Goal: Information Seeking & Learning: Learn about a topic

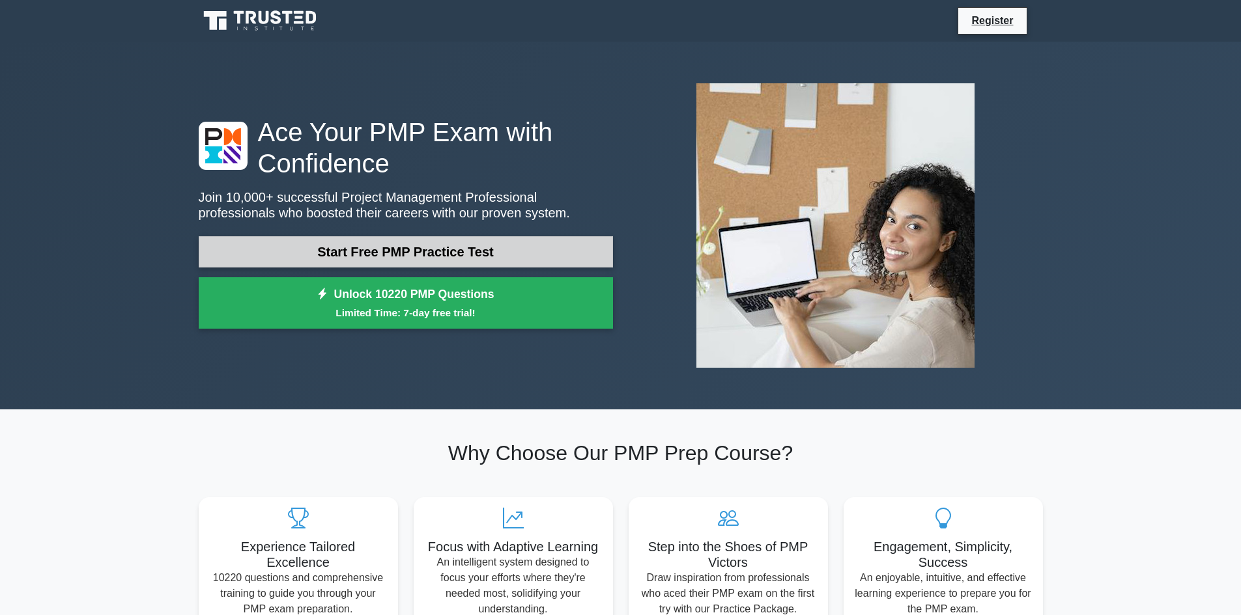
click at [335, 244] on link "Start Free PMP Practice Test" at bounding box center [406, 251] width 414 height 31
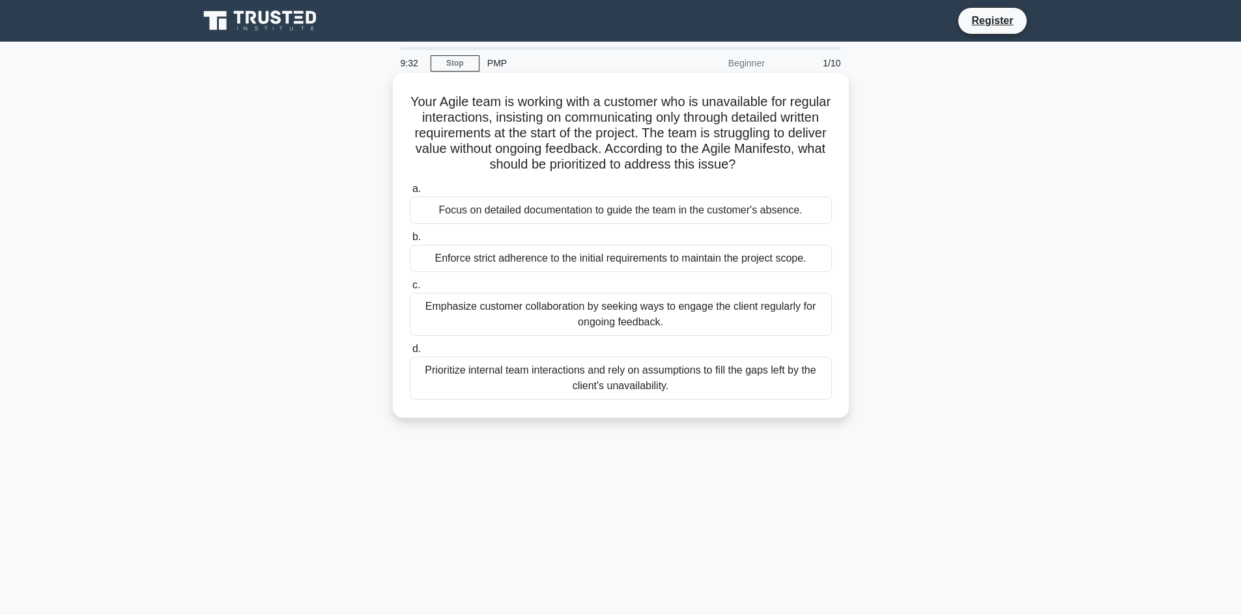
click at [538, 319] on div "Emphasize customer collaboration by seeking ways to engage the client regularly…" at bounding box center [621, 314] width 422 height 43
click at [410, 290] on input "c. Emphasize customer collaboration by seeking ways to engage the client regula…" at bounding box center [410, 285] width 0 height 8
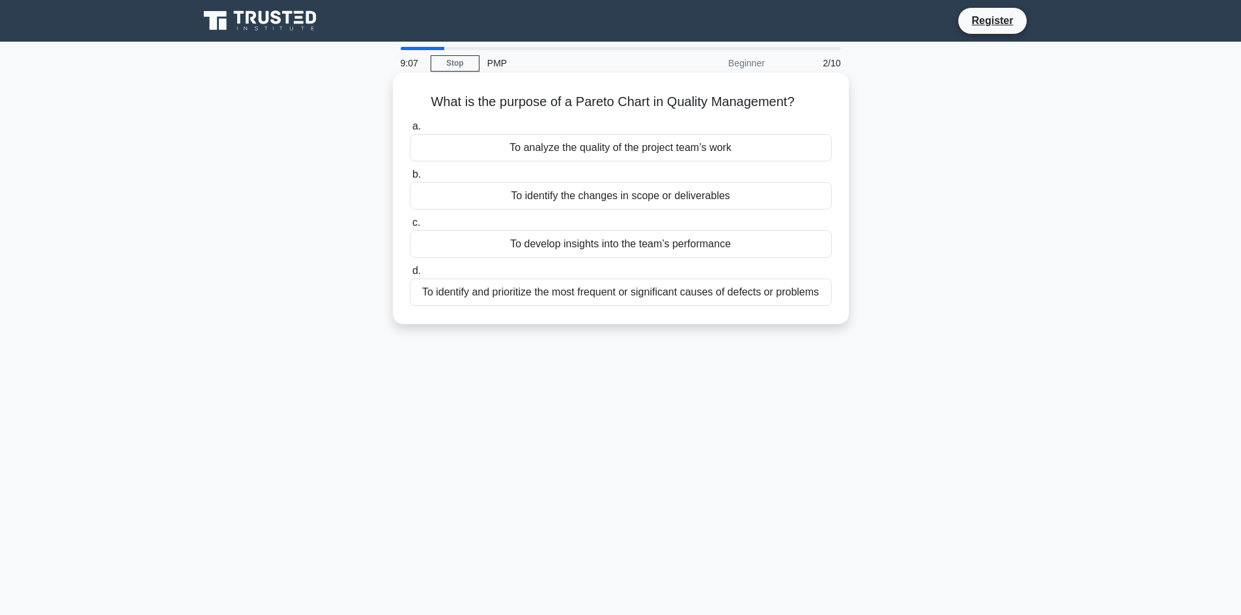
click at [484, 195] on div "To identify the changes in scope or deliverables" at bounding box center [621, 195] width 422 height 27
click at [410, 179] on input "b. To identify the changes in scope or deliverables" at bounding box center [410, 175] width 0 height 8
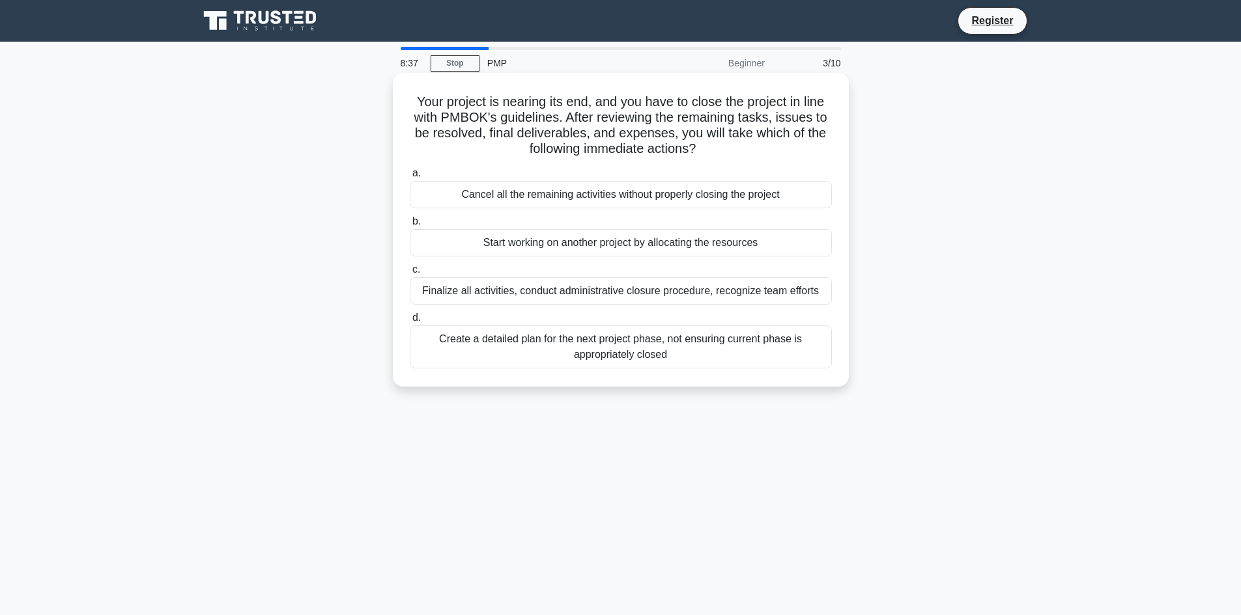
click at [604, 290] on div "Finalize all activities, conduct administrative closure procedure, recognize te…" at bounding box center [621, 290] width 422 height 27
click at [410, 274] on input "c. Finalize all activities, conduct administrative closure procedure, recognize…" at bounding box center [410, 270] width 0 height 8
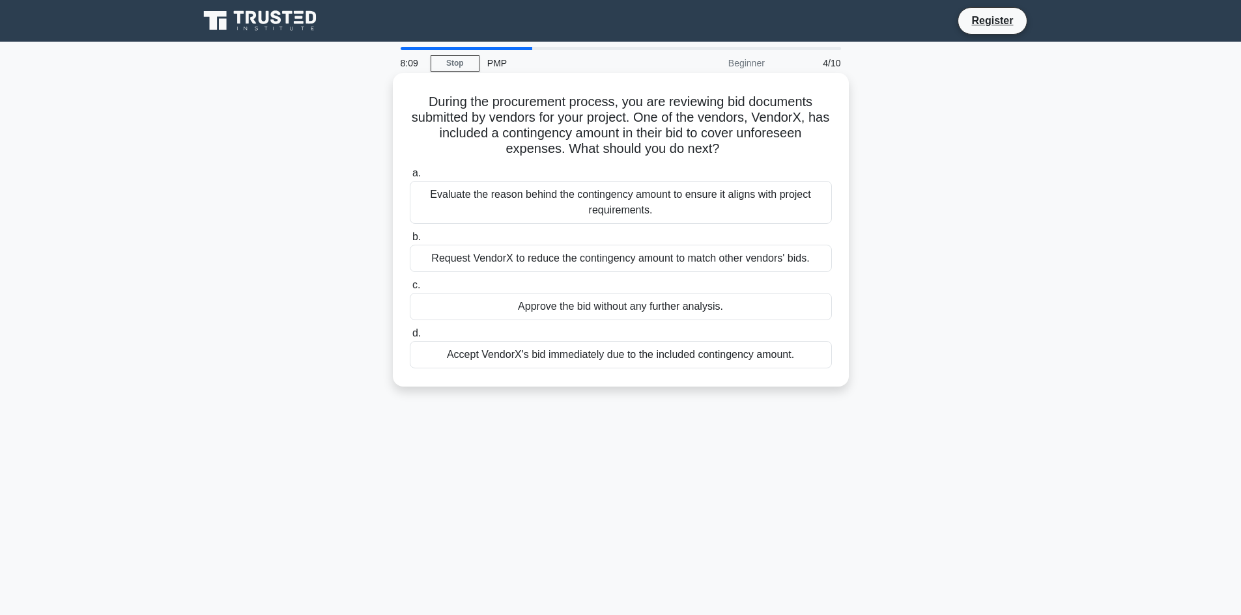
click at [537, 206] on div "Evaluate the reason behind the contingency amount to ensure it aligns with proj…" at bounding box center [621, 202] width 422 height 43
click at [410, 178] on input "a. Evaluate the reason behind the contingency amount to ensure it aligns with p…" at bounding box center [410, 173] width 0 height 8
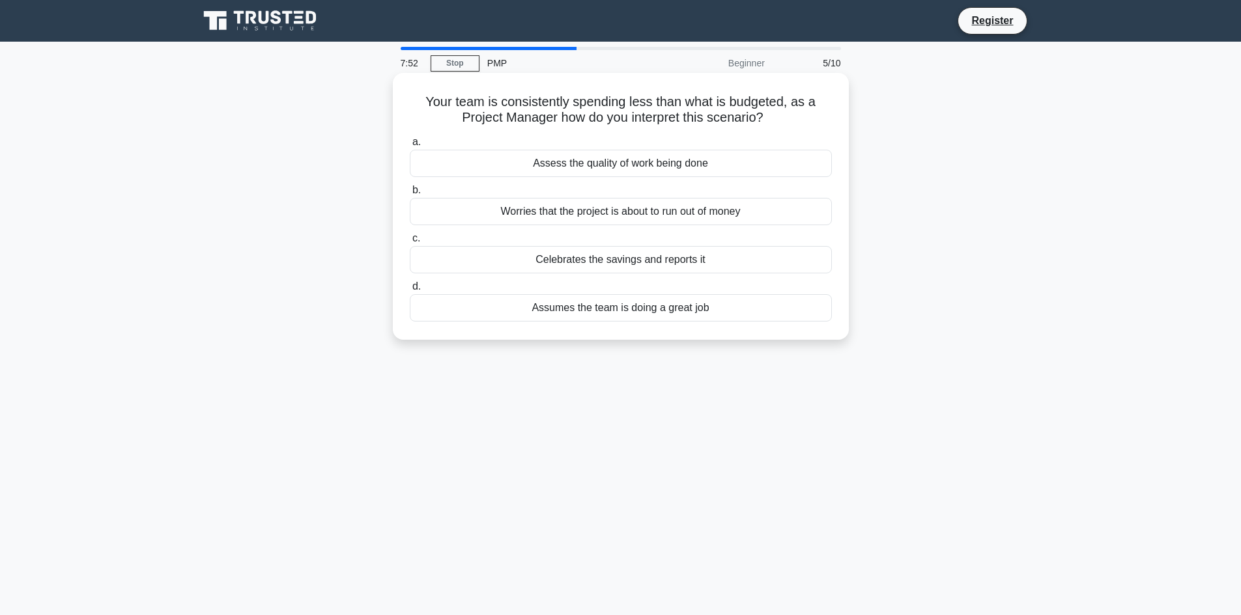
click at [739, 163] on div "Assess the quality of work being done" at bounding box center [621, 163] width 422 height 27
click at [410, 147] on input "a. Assess the quality of work being done" at bounding box center [410, 142] width 0 height 8
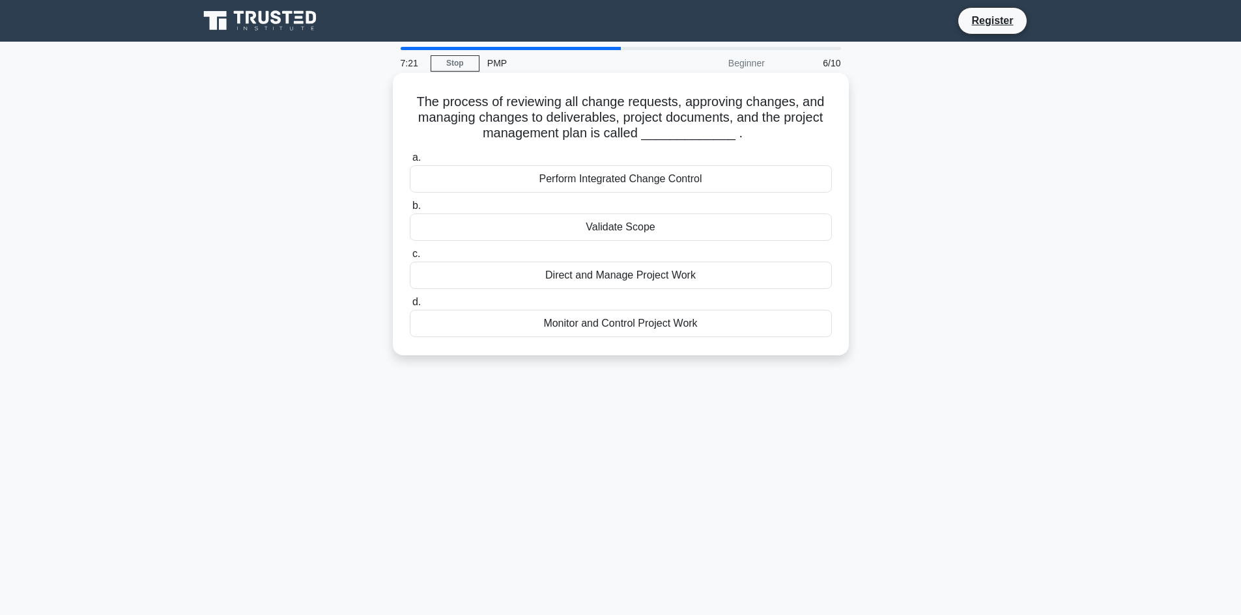
click at [702, 322] on div "Monitor and Control Project Work" at bounding box center [621, 323] width 422 height 27
click at [410, 307] on input "d. Monitor and Control Project Work" at bounding box center [410, 302] width 0 height 8
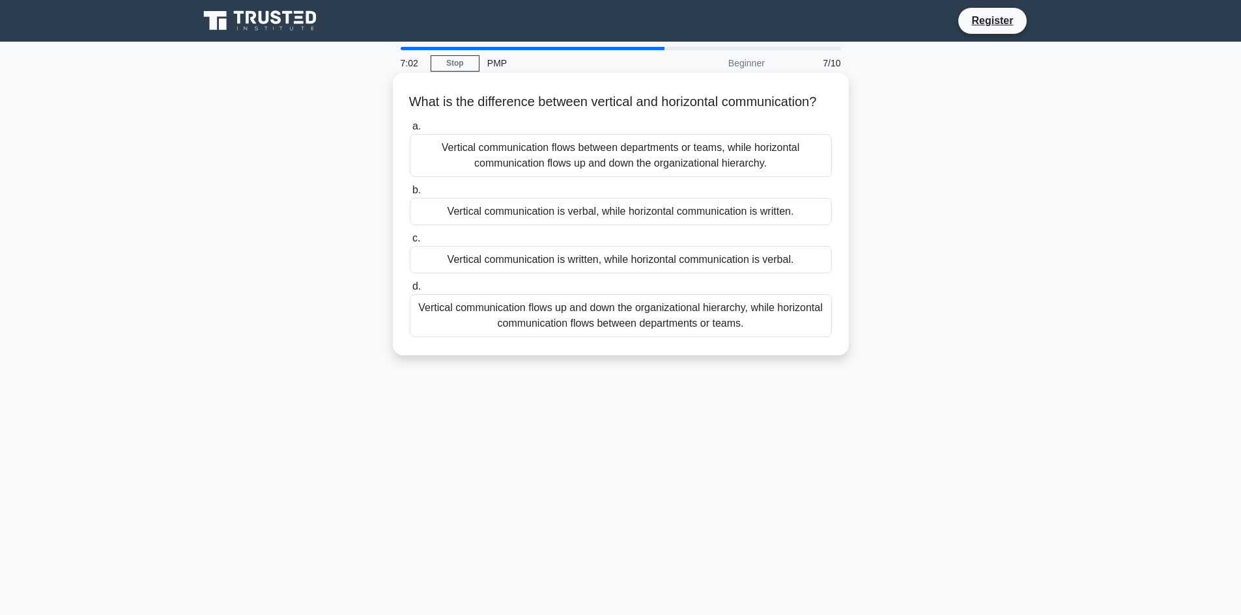
click at [797, 333] on div "Vertical communication flows up and down the organizational hierarchy, while ho…" at bounding box center [621, 315] width 422 height 43
click at [410, 291] on input "d. Vertical communication flows up and down the organizational hierarchy, while…" at bounding box center [410, 287] width 0 height 8
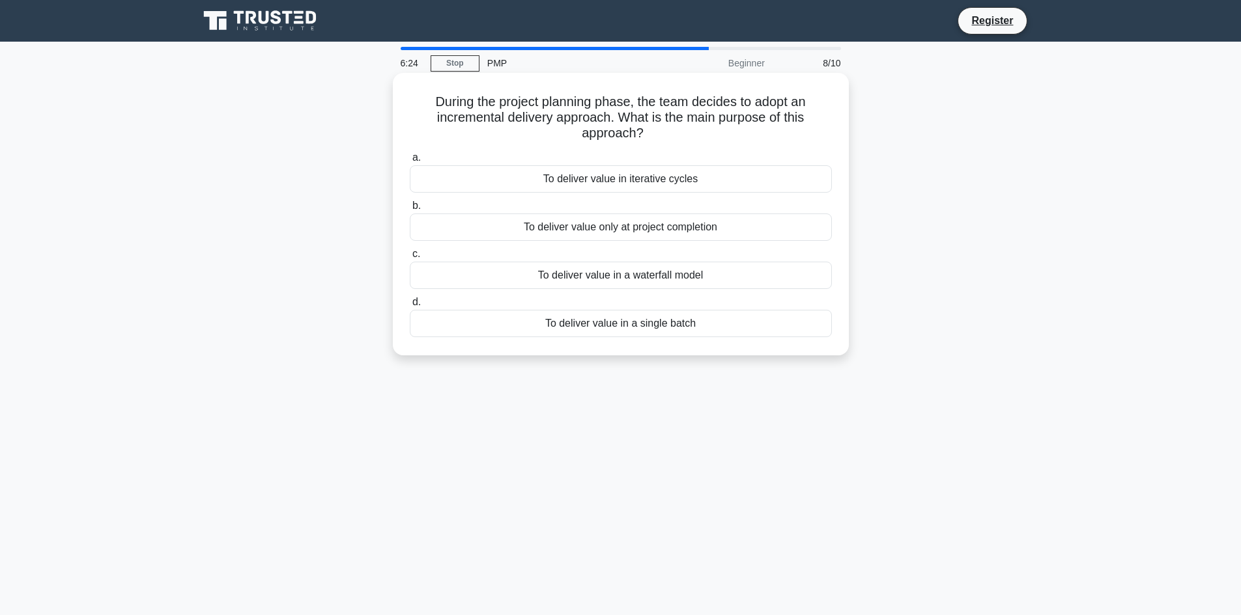
click at [744, 181] on div "To deliver value in iterative cycles" at bounding box center [621, 178] width 422 height 27
click at [410, 162] on input "a. To deliver value in iterative cycles" at bounding box center [410, 158] width 0 height 8
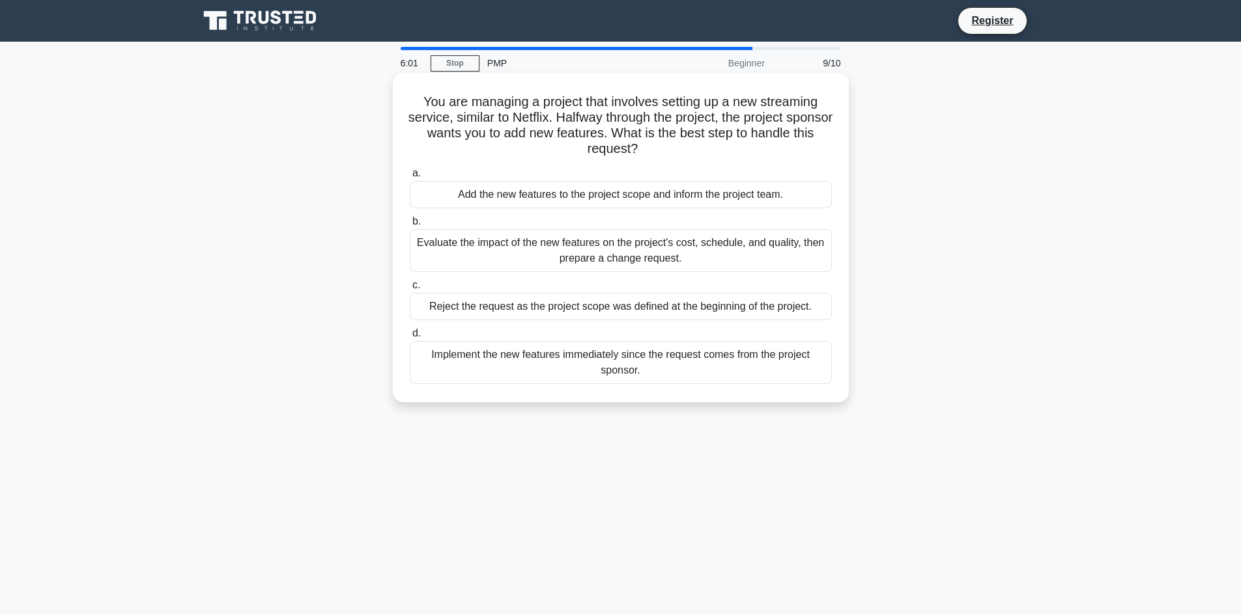
click at [718, 262] on div "Evaluate the impact of the new features on the project's cost, schedule, and qu…" at bounding box center [621, 250] width 422 height 43
click at [410, 226] on input "b. Evaluate the impact of the new features on the project's cost, schedule, and…" at bounding box center [410, 222] width 0 height 8
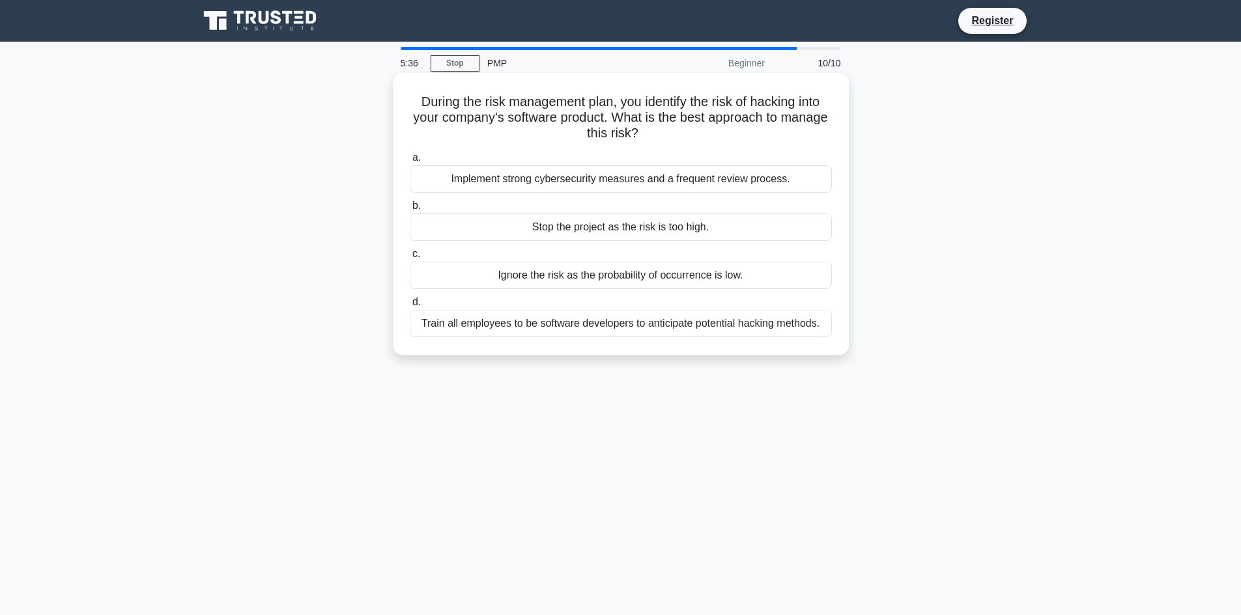
click at [772, 183] on div "Implement strong cybersecurity measures and a frequent review process." at bounding box center [621, 178] width 422 height 27
click at [410, 162] on input "a. Implement strong cybersecurity measures and a frequent review process." at bounding box center [410, 158] width 0 height 8
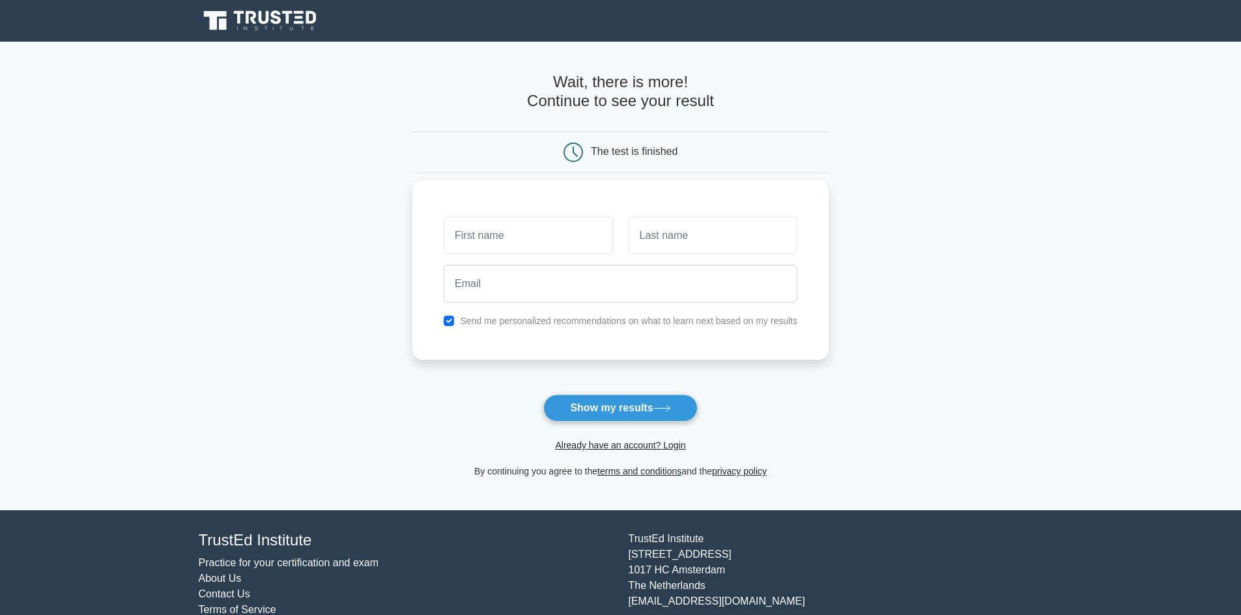
click at [511, 231] on input "text" at bounding box center [528, 236] width 169 height 38
type input "Jason"
click at [527, 289] on input "email" at bounding box center [621, 284] width 354 height 38
type input "Jason.mccharles@gmail.com"
click at [655, 413] on button "Show my results" at bounding box center [620, 408] width 154 height 27
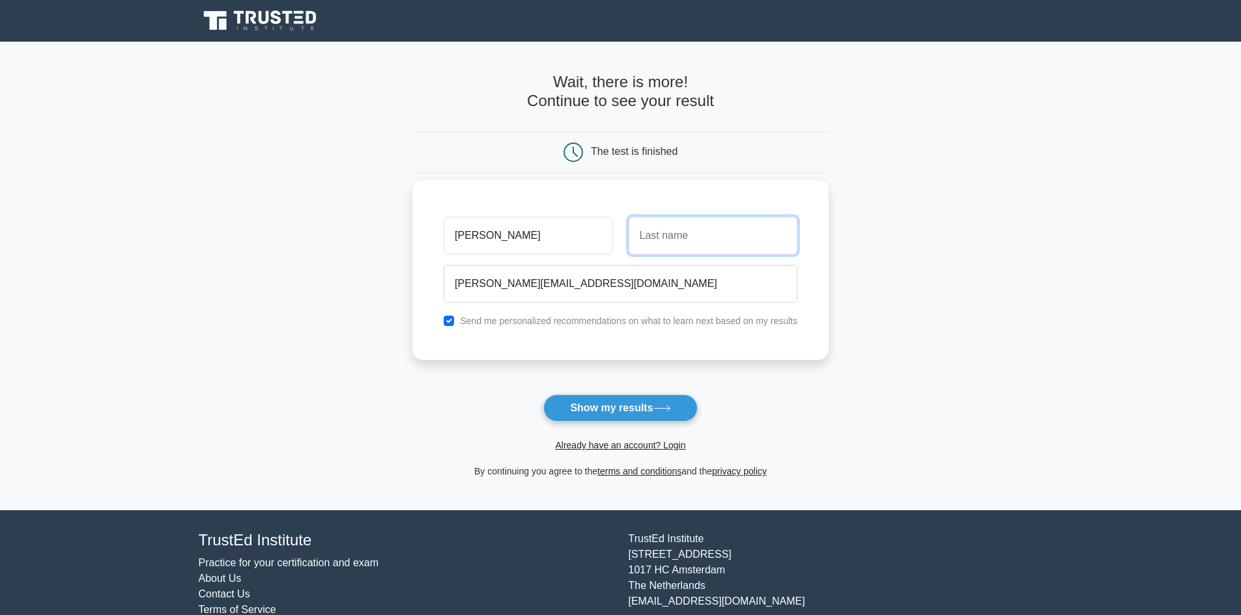
click at [724, 238] on input "text" at bounding box center [712, 236] width 169 height 38
type input "McCharles"
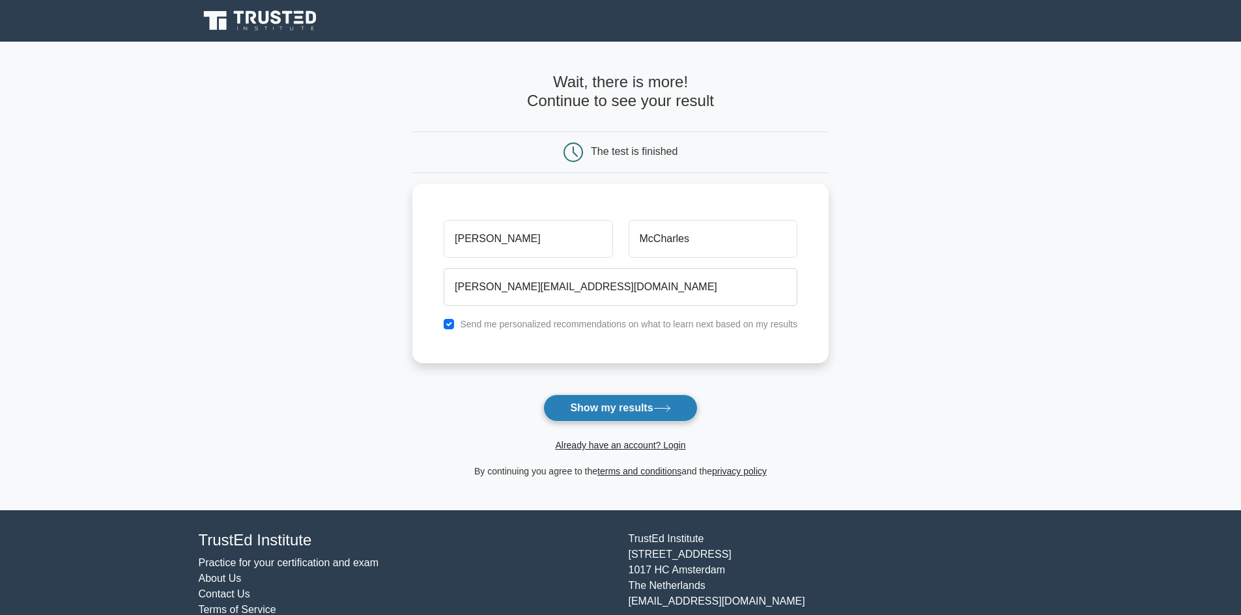
click at [659, 406] on icon at bounding box center [662, 408] width 18 height 7
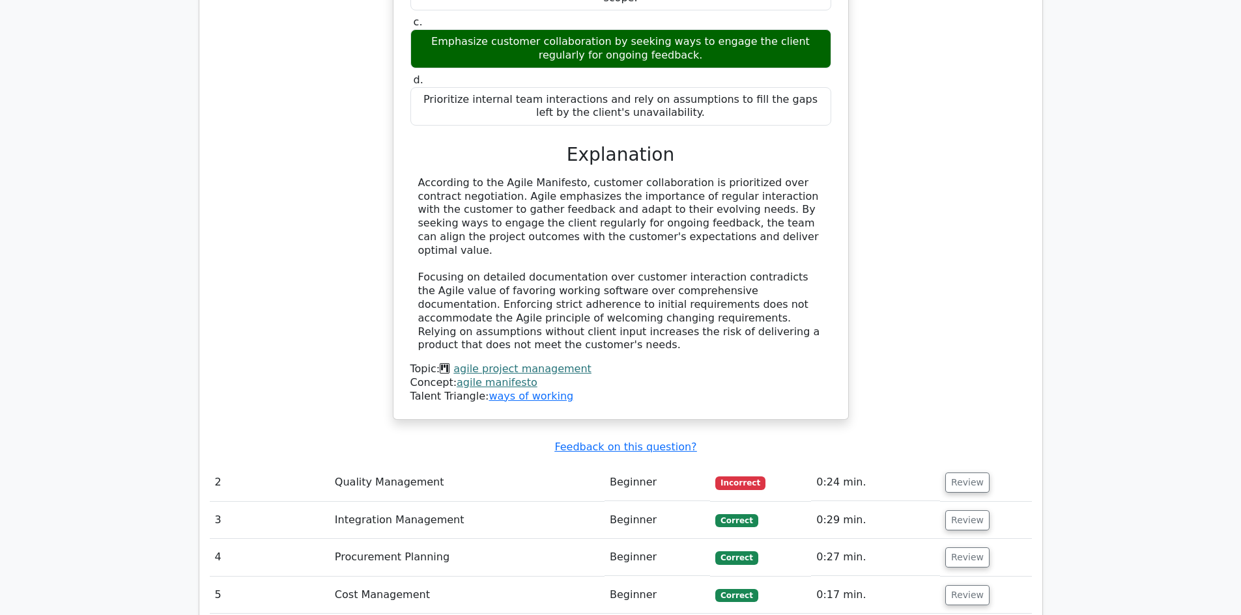
scroll to position [1433, 0]
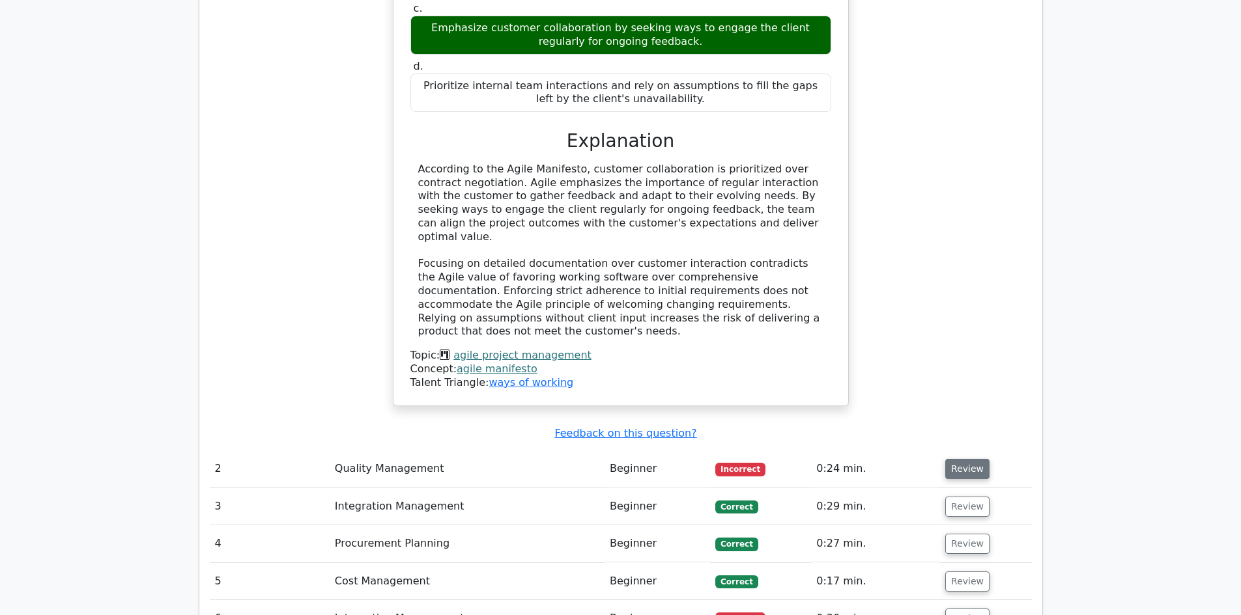
click at [946, 459] on button "Review" at bounding box center [967, 469] width 44 height 20
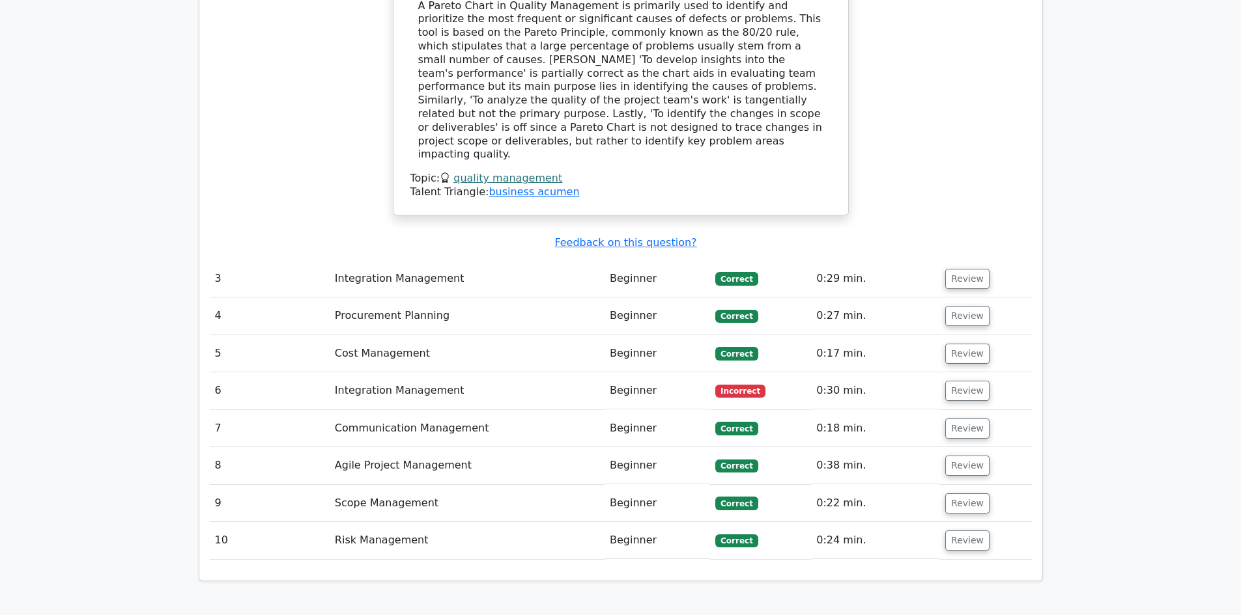
scroll to position [2214, 0]
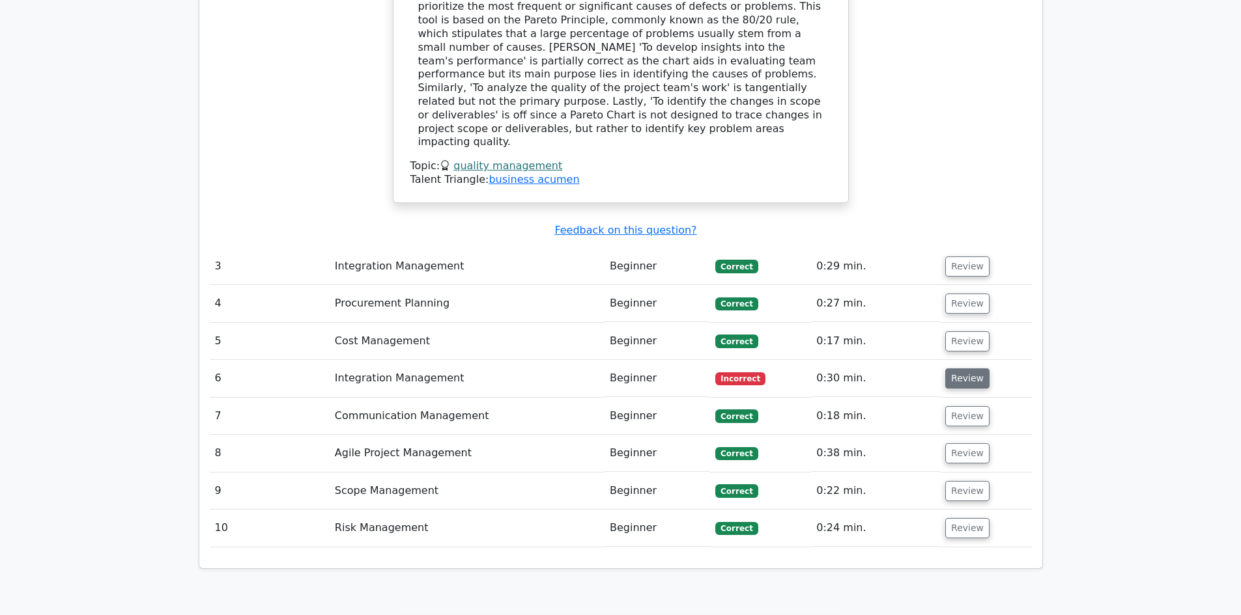
click at [974, 369] on button "Review" at bounding box center [967, 379] width 44 height 20
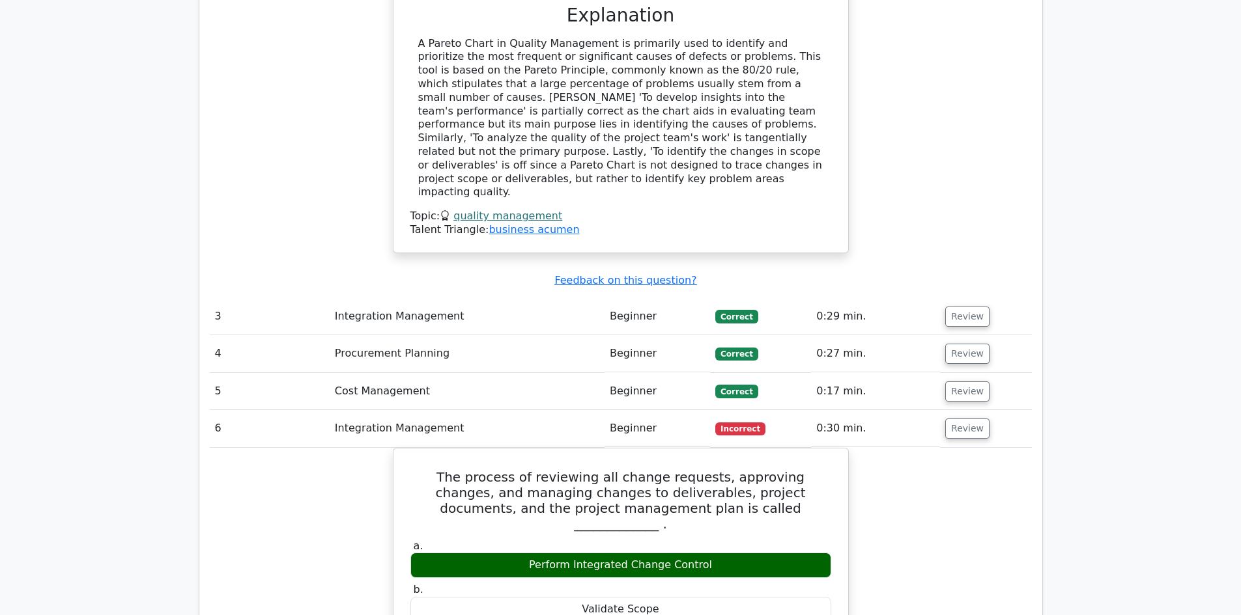
scroll to position [2149, 0]
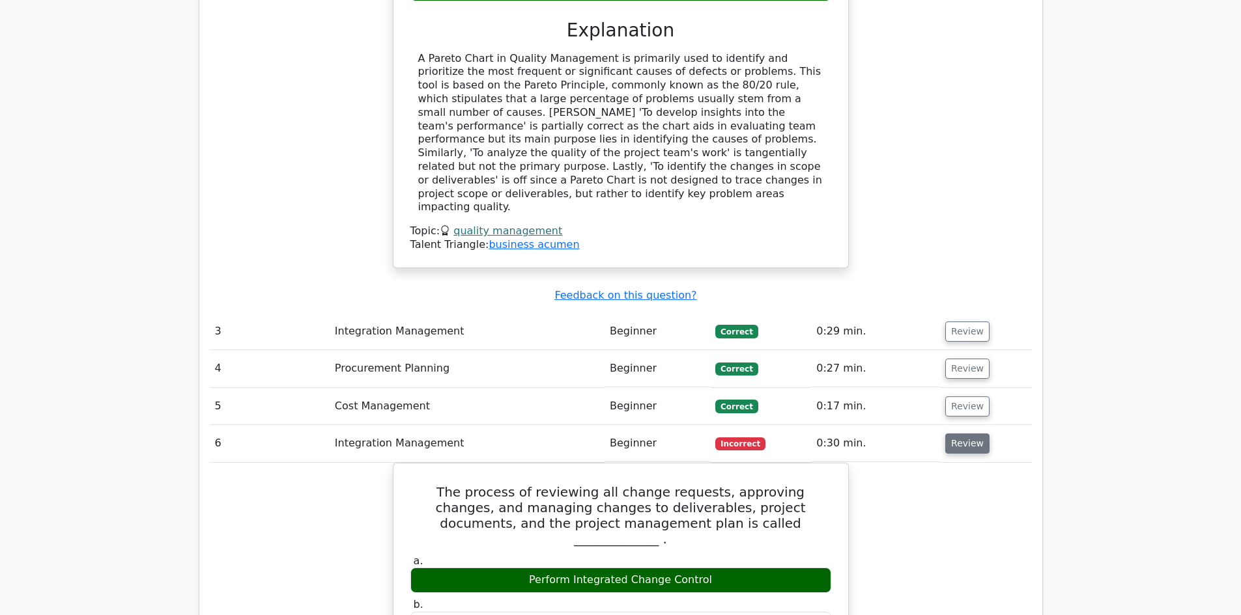
click at [957, 434] on button "Review" at bounding box center [967, 444] width 44 height 20
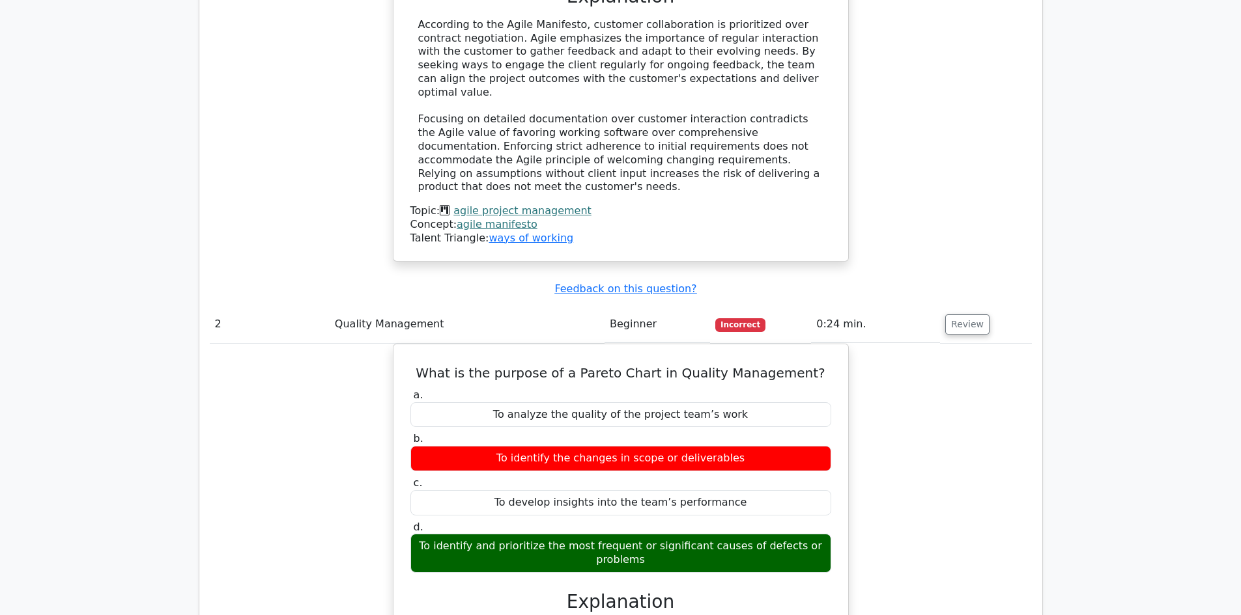
scroll to position [1563, 0]
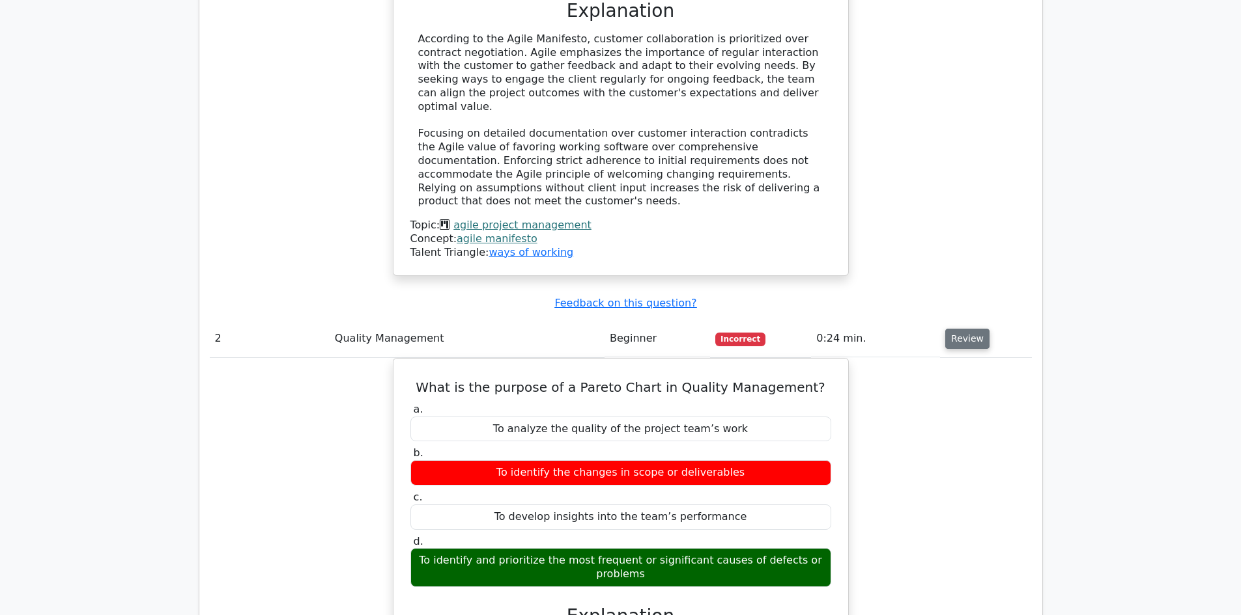
click at [951, 329] on button "Review" at bounding box center [967, 339] width 44 height 20
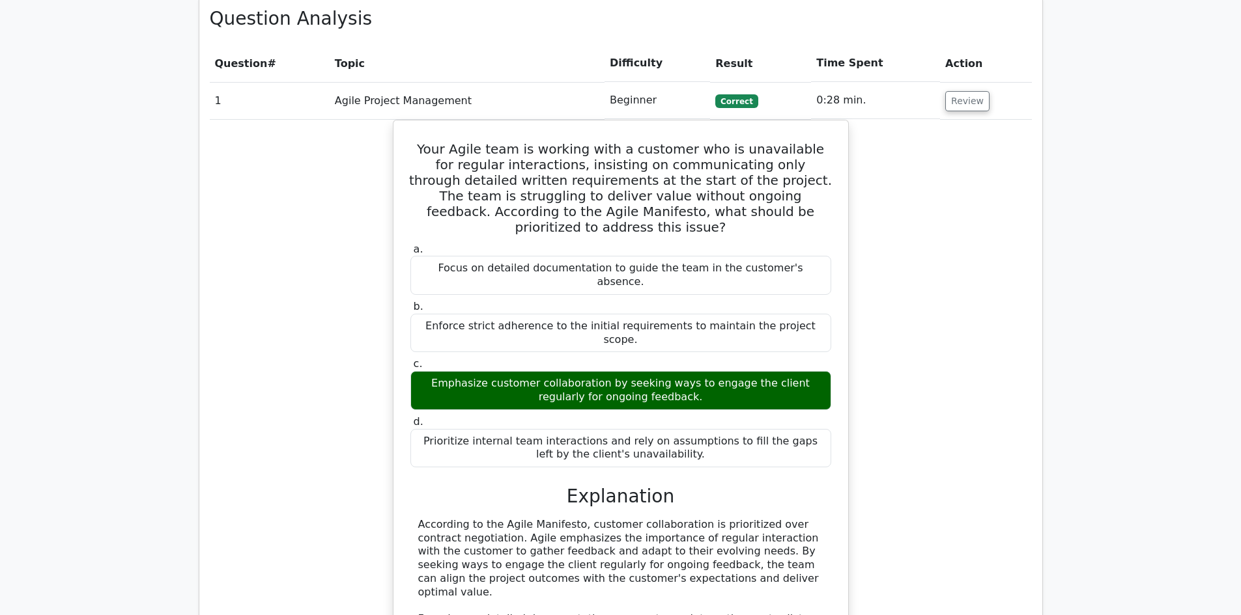
scroll to position [977, 0]
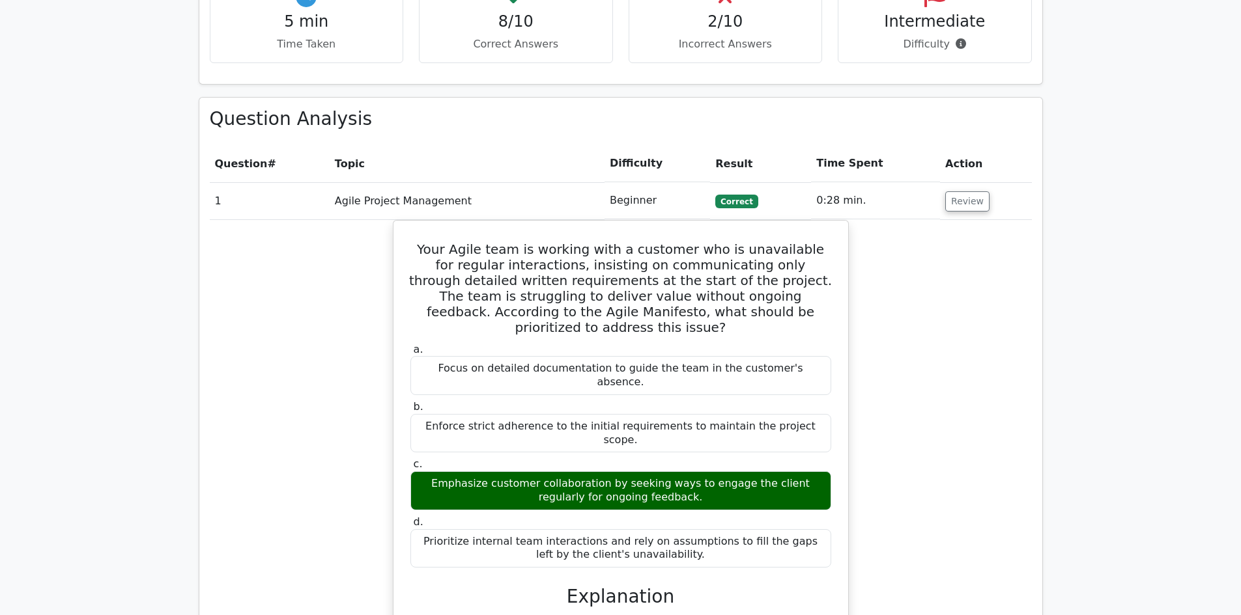
click at [983, 182] on td "Review" at bounding box center [985, 200] width 91 height 37
click at [954, 191] on button "Review" at bounding box center [967, 201] width 44 height 20
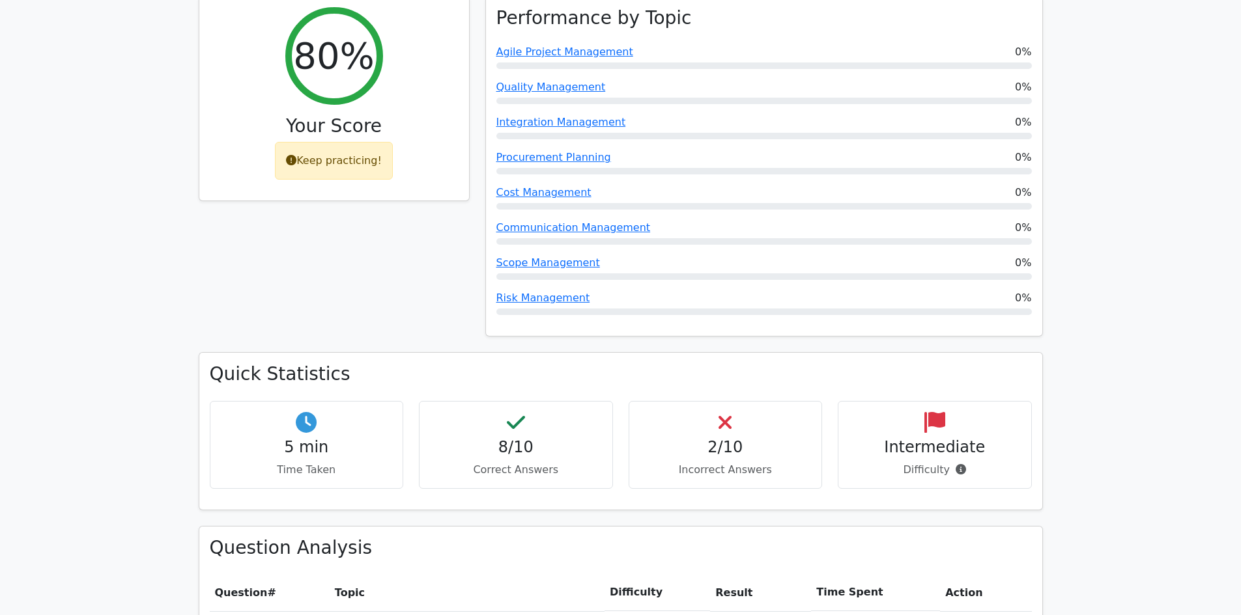
scroll to position [521, 0]
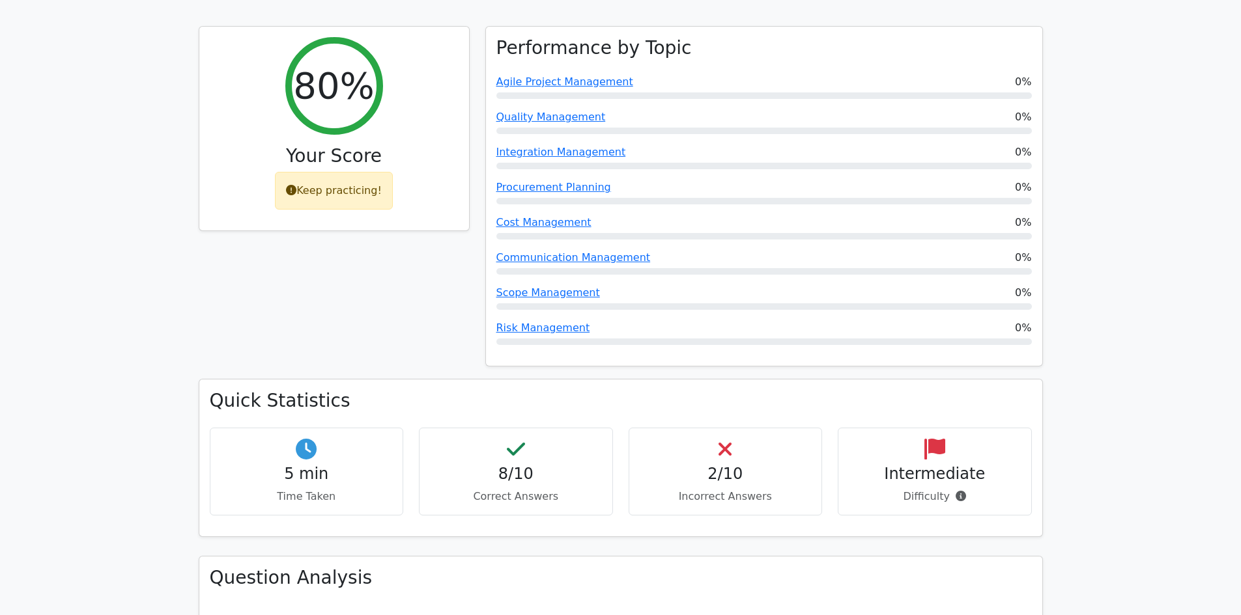
click at [937, 439] on div "Intermediate Difficulty" at bounding box center [935, 472] width 194 height 88
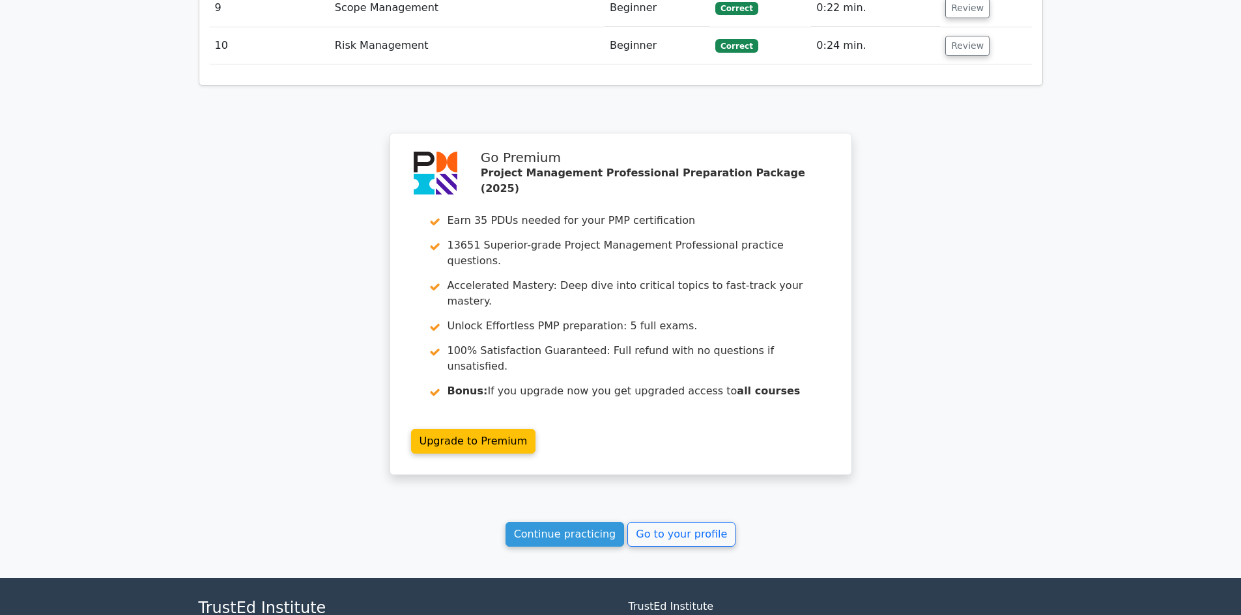
scroll to position [1496, 0]
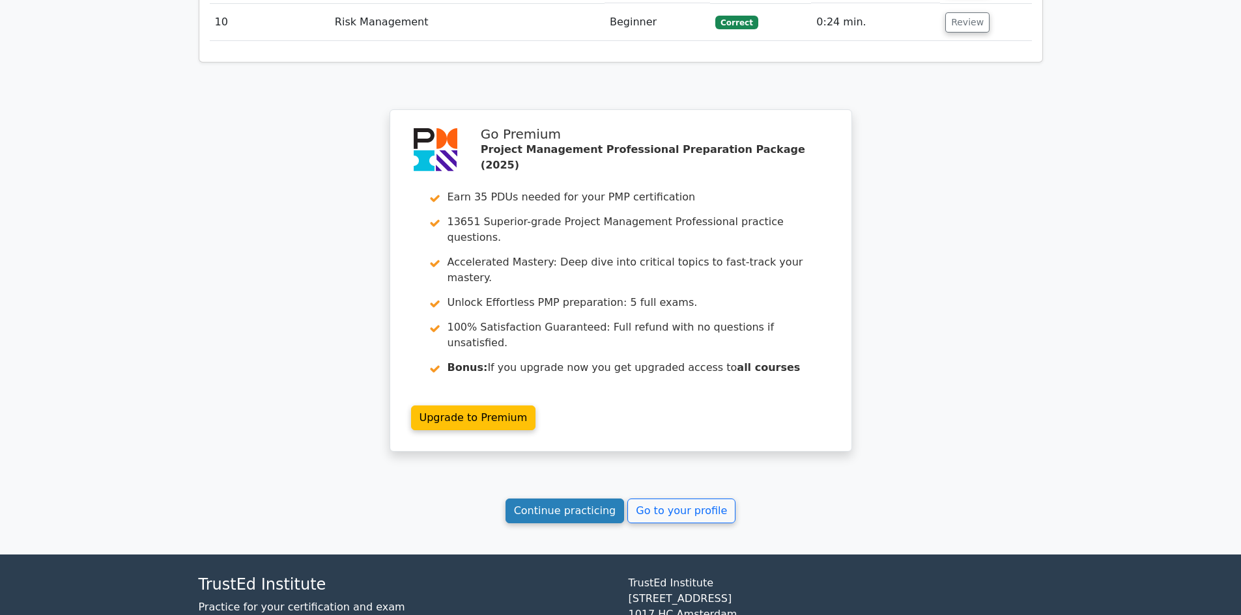
click at [552, 499] on link "Continue practicing" at bounding box center [564, 511] width 119 height 25
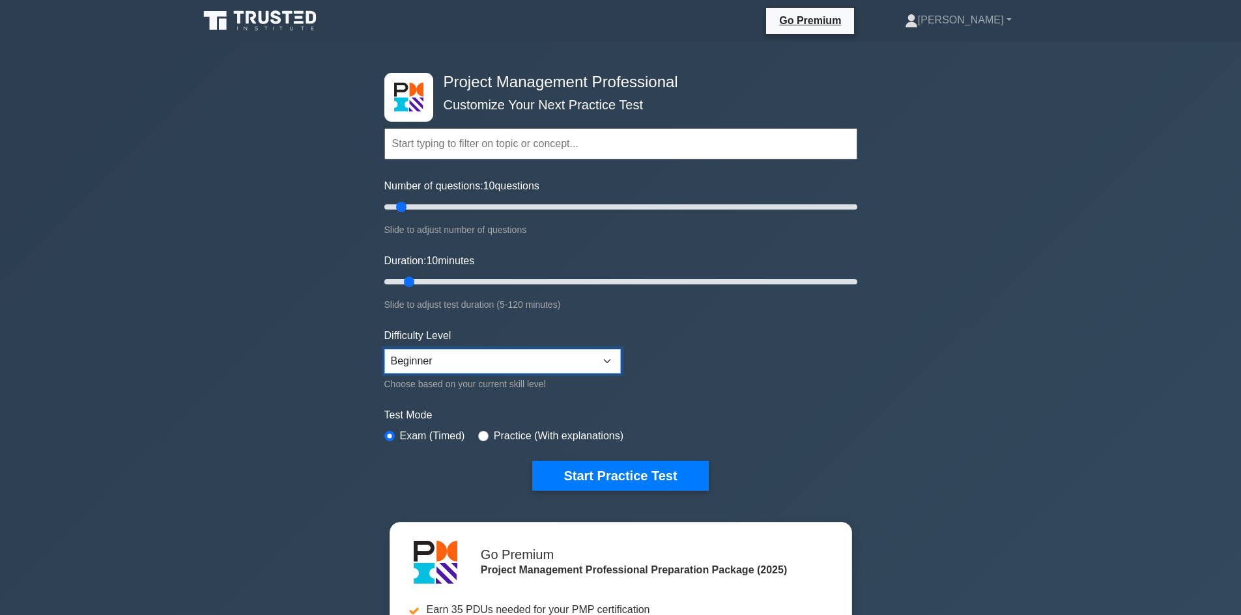
click at [439, 360] on select "Beginner Intermediate Expert" at bounding box center [502, 361] width 236 height 25
select select "expert"
click at [384, 349] on select "Beginner Intermediate Expert" at bounding box center [502, 361] width 236 height 25
